Goal: Complete application form

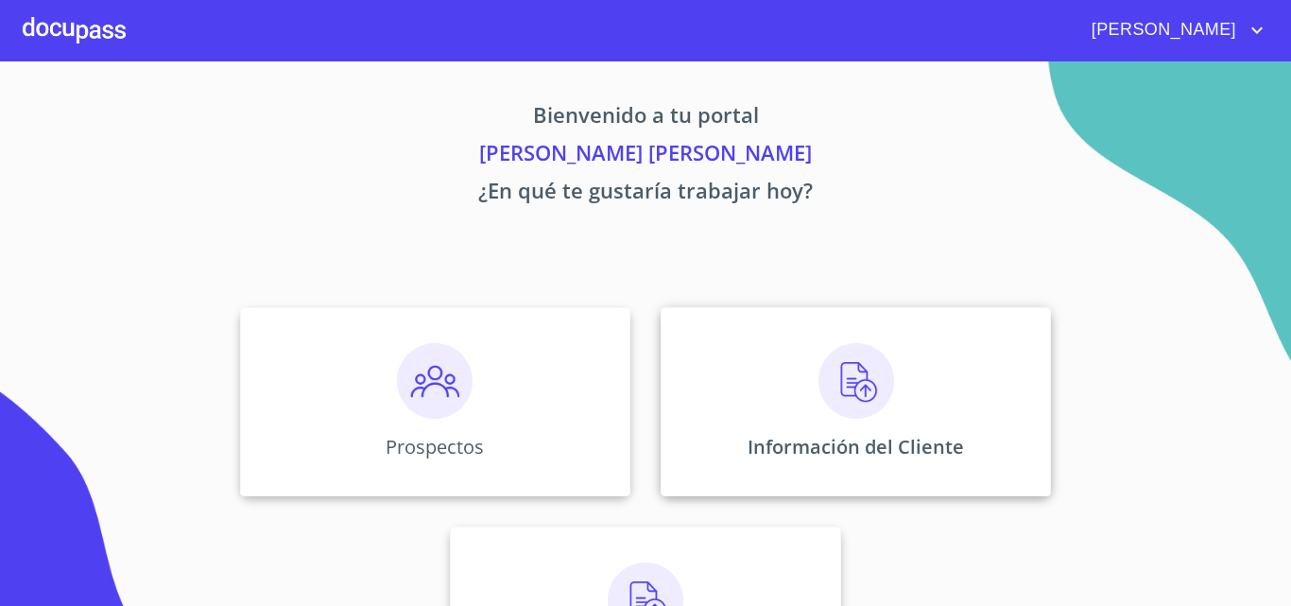
click at [824, 393] on img at bounding box center [857, 381] width 76 height 76
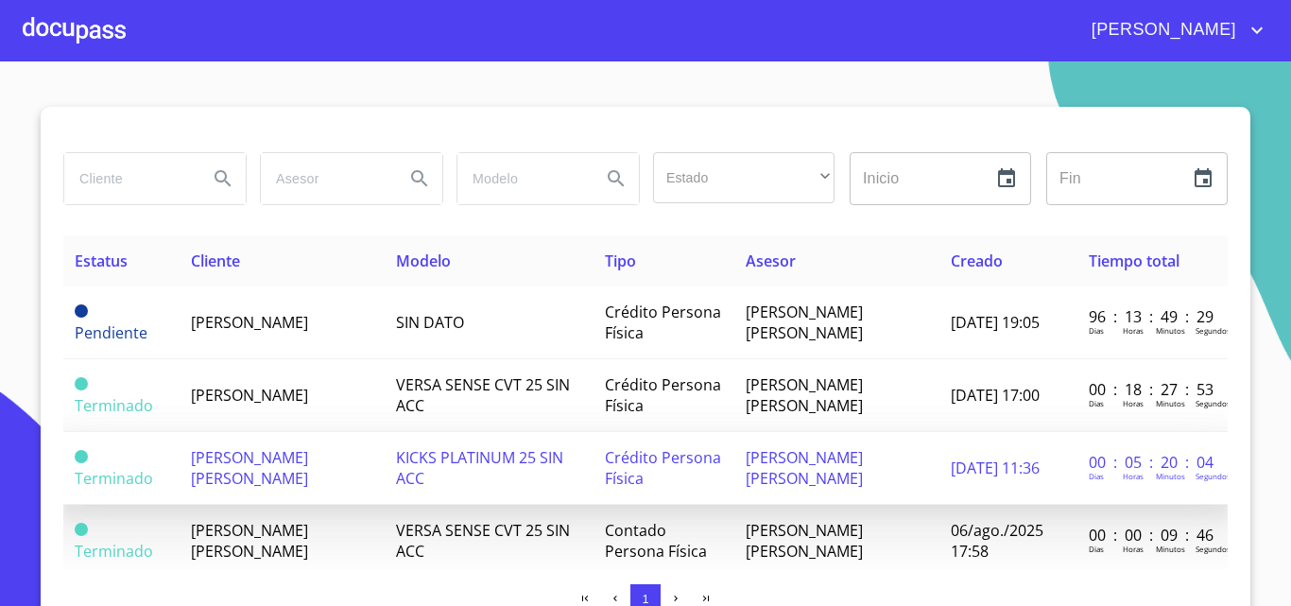
click at [265, 459] on span "[PERSON_NAME] [PERSON_NAME]" at bounding box center [249, 468] width 117 height 42
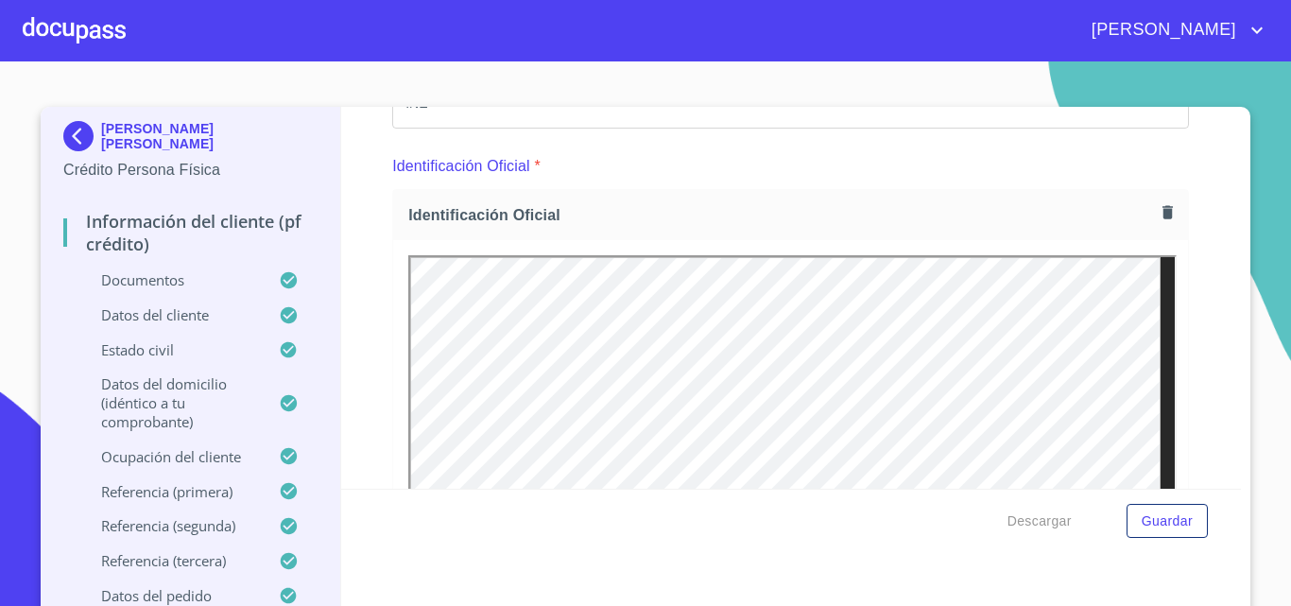
click at [188, 315] on p "Datos del cliente" at bounding box center [171, 314] width 216 height 19
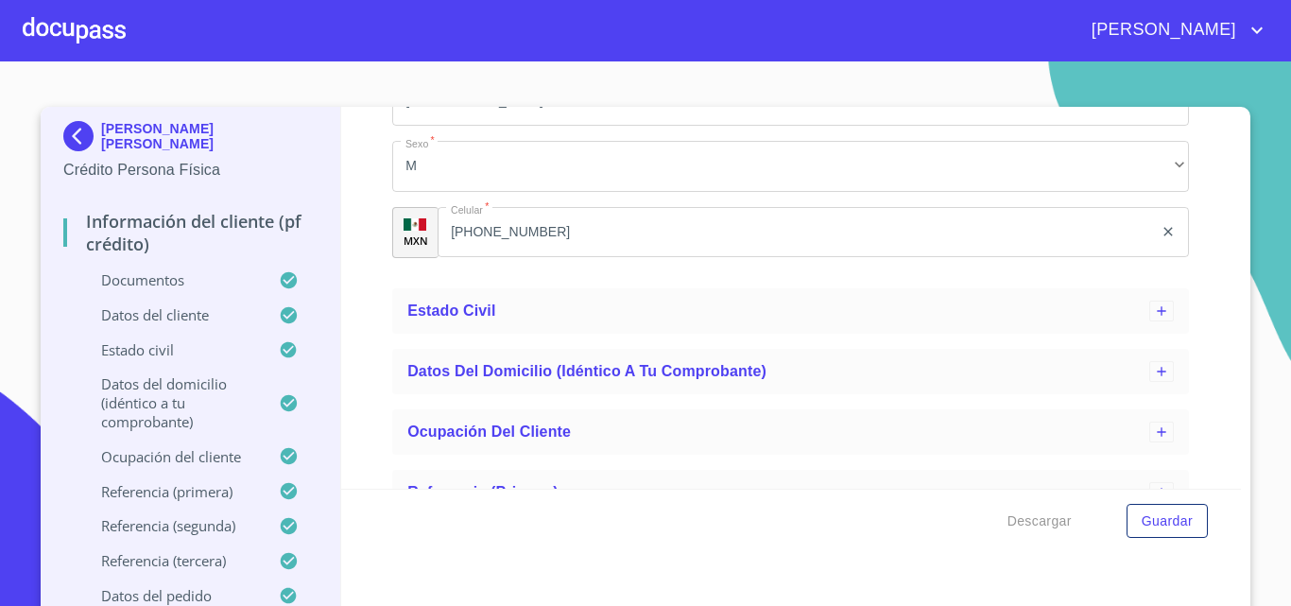
scroll to position [944, 0]
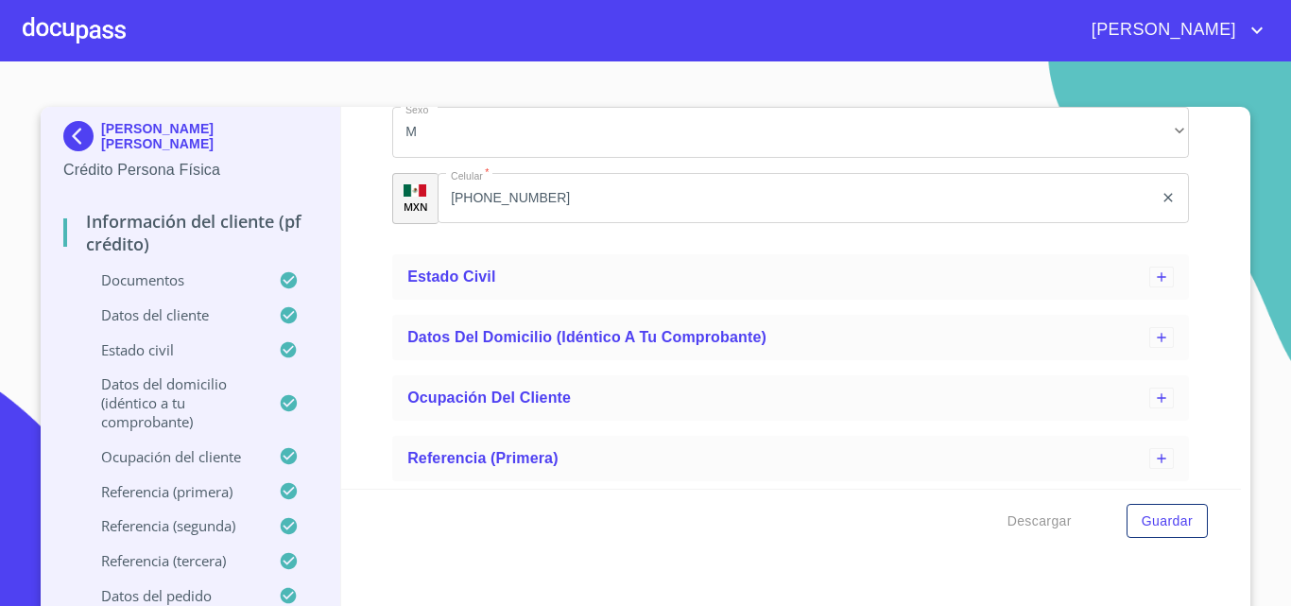
click at [210, 455] on p "Ocupación del Cliente" at bounding box center [171, 456] width 216 height 19
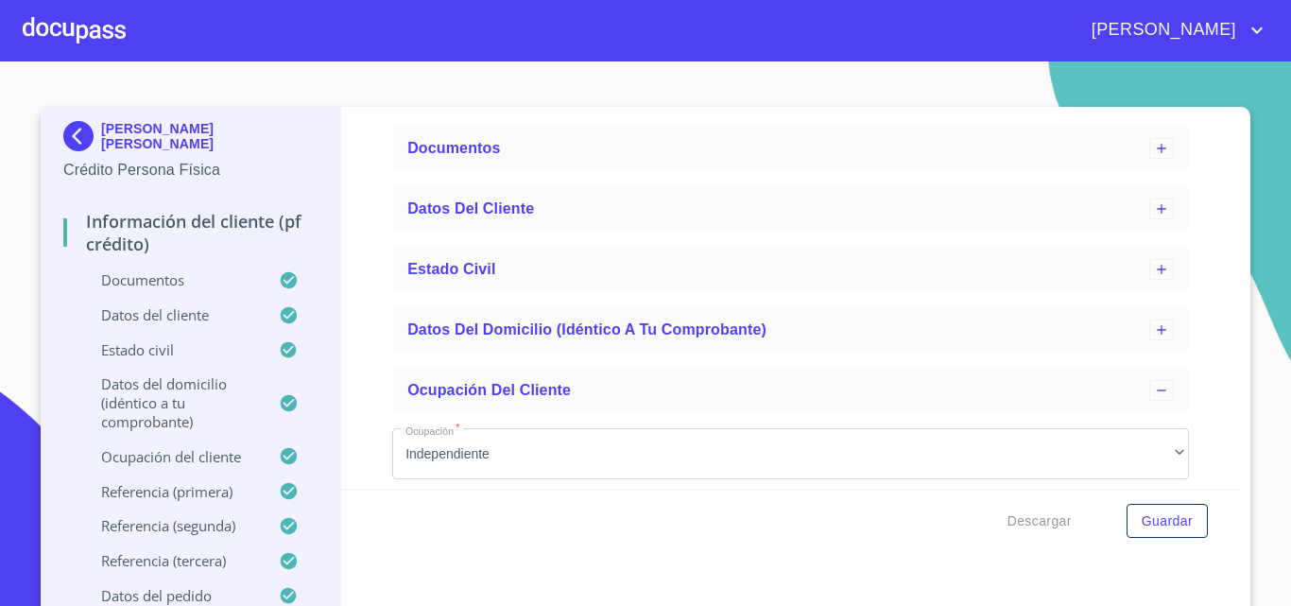
scroll to position [0, 0]
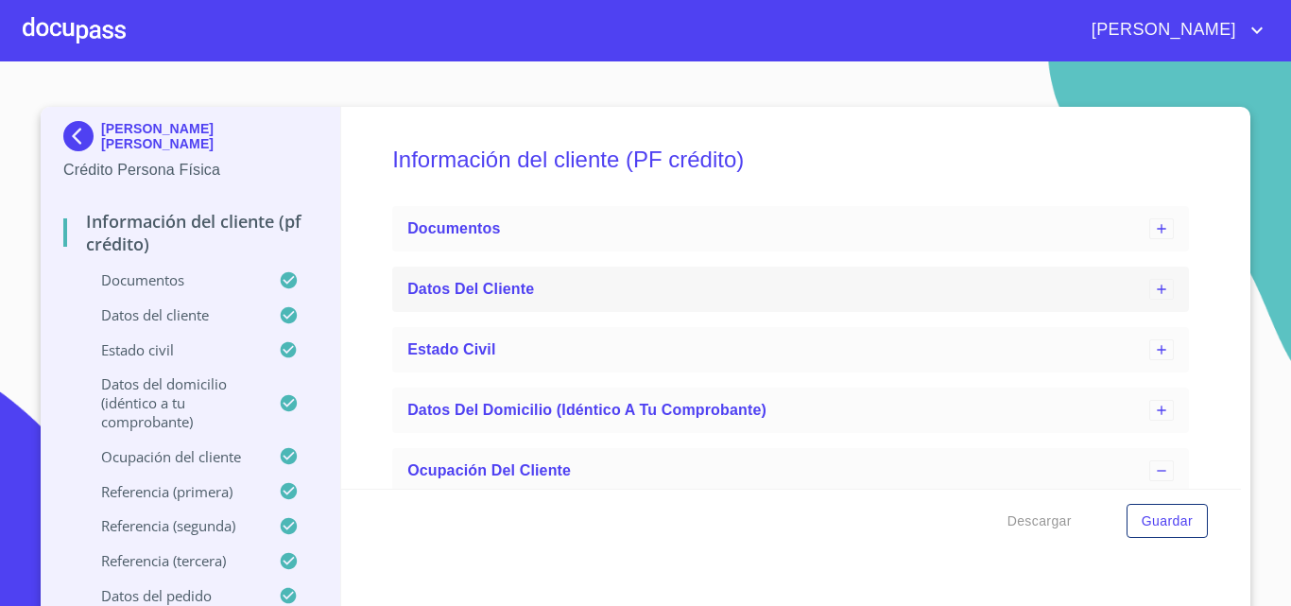
click at [514, 292] on span "Datos del cliente" at bounding box center [470, 289] width 127 height 16
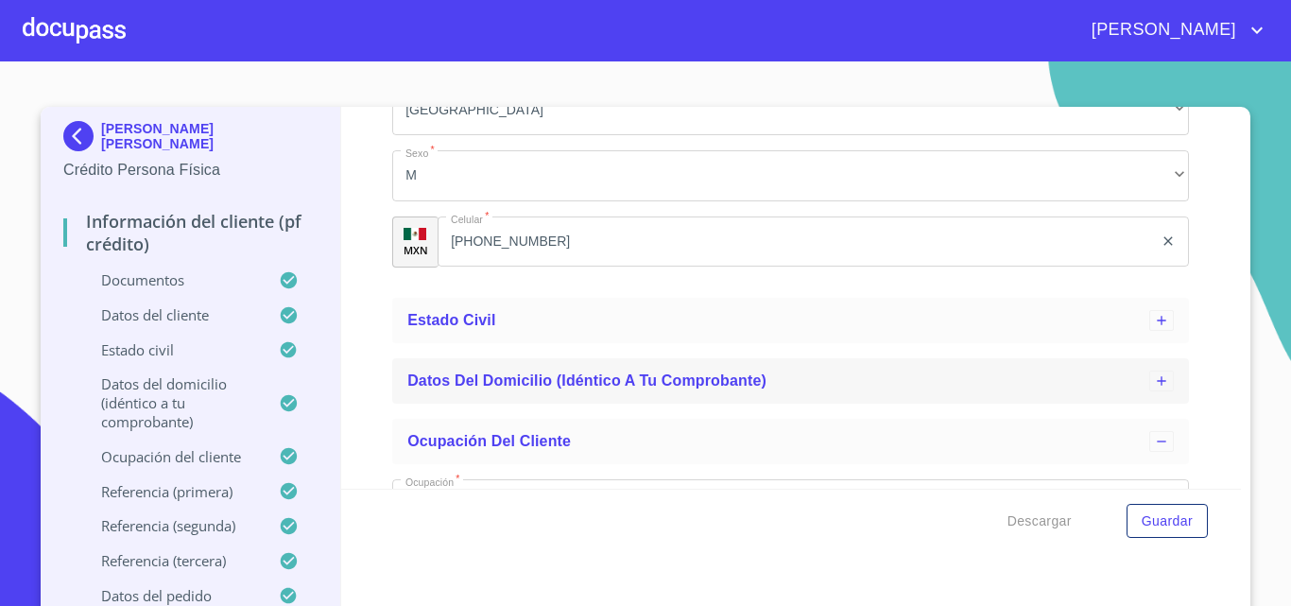
scroll to position [945, 0]
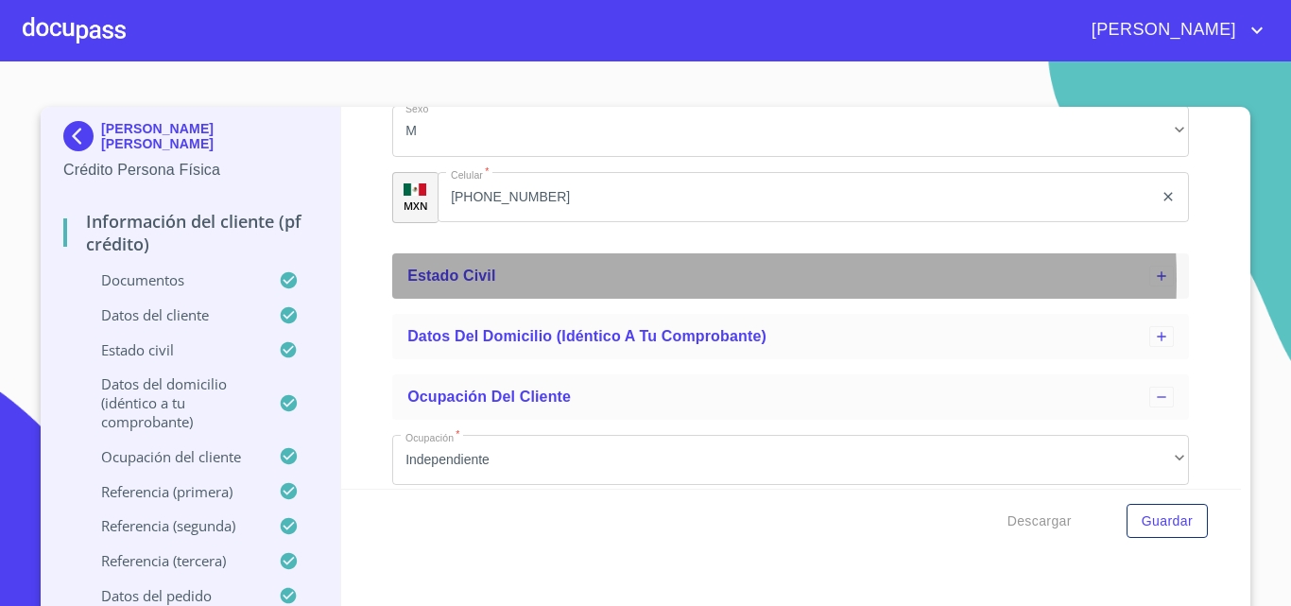
click at [671, 280] on div "Estado Civil" at bounding box center [778, 276] width 742 height 23
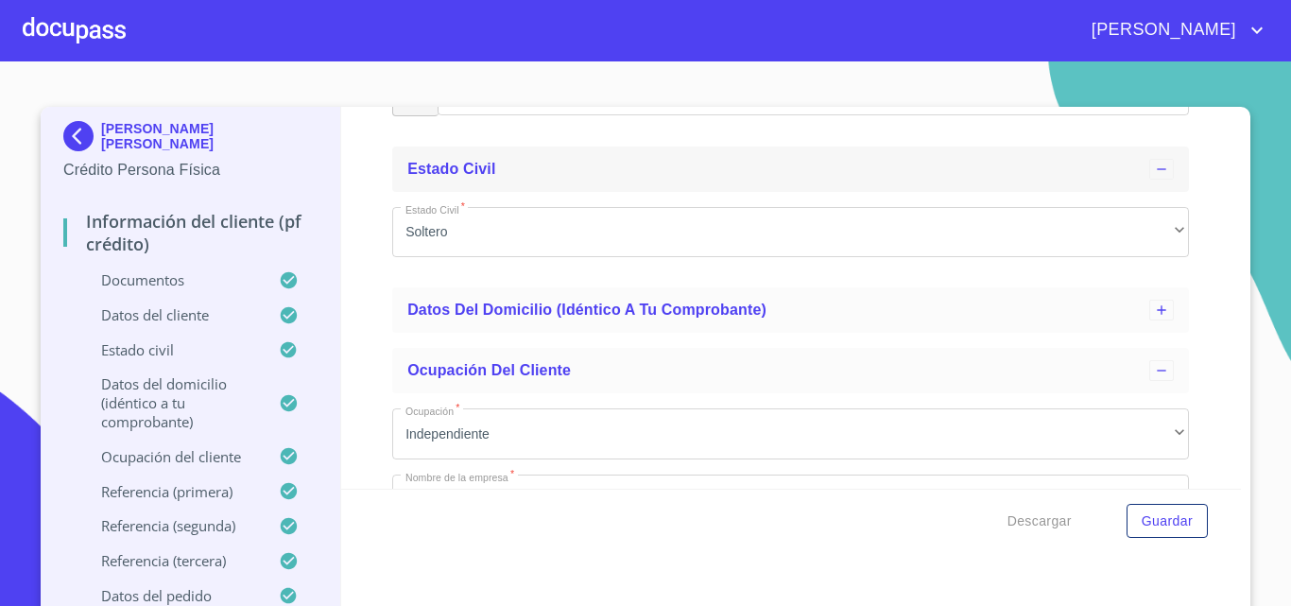
scroll to position [1134, 0]
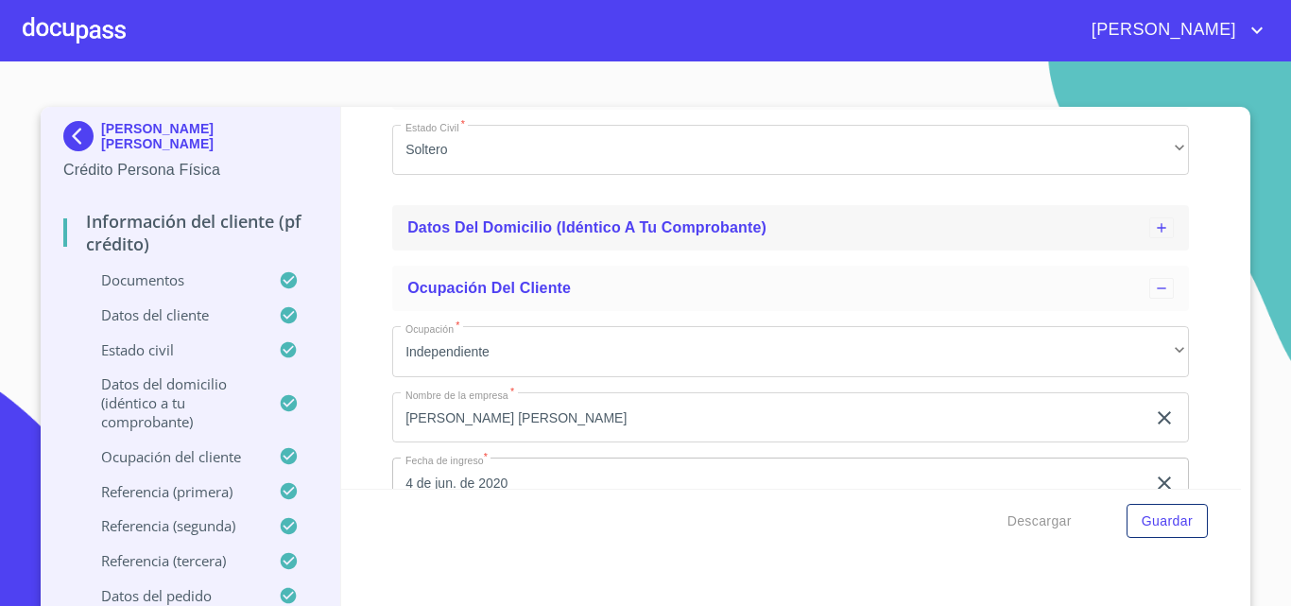
click at [673, 231] on span "Datos del domicilio (idéntico a tu comprobante)" at bounding box center [586, 227] width 359 height 16
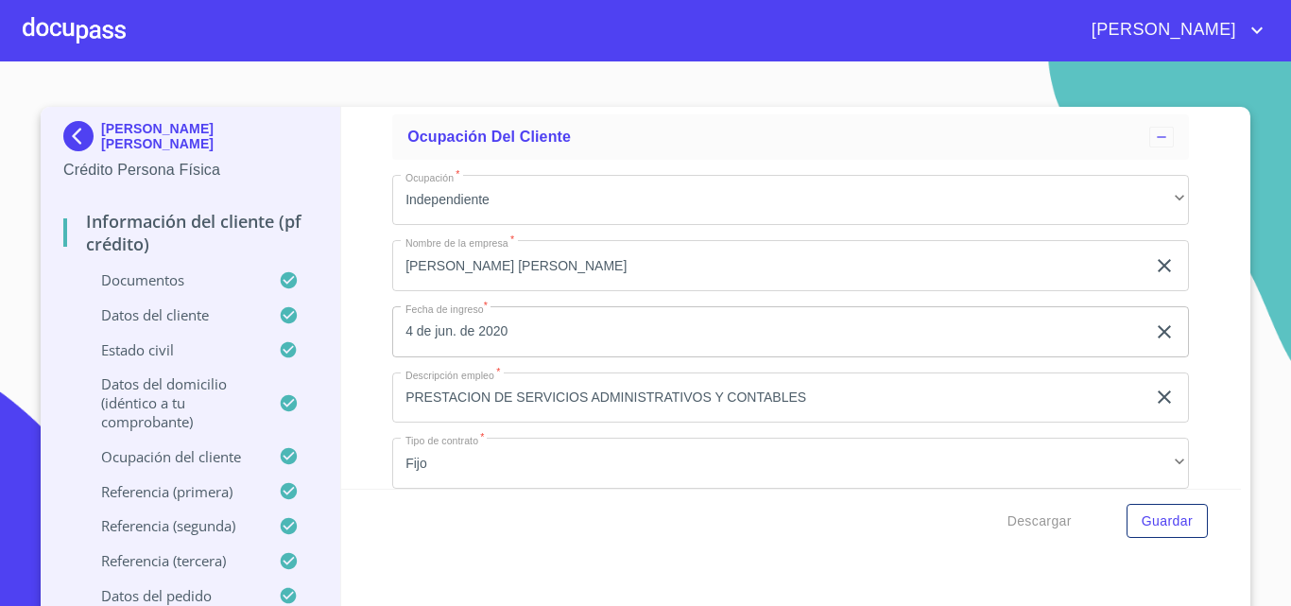
scroll to position [2174, 0]
